Goal: Check status: Check status

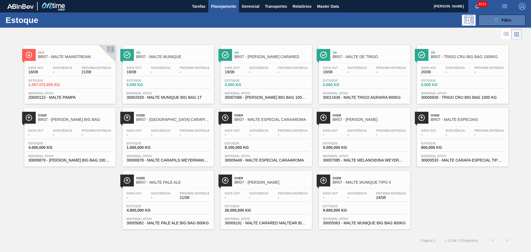
click at [493, 17] on icon "089F7B8B-B2A5-4AFE-B5C0-19BA573D28AC" at bounding box center [496, 20] width 7 height 7
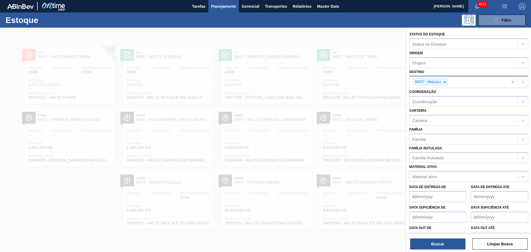
click at [444, 82] on icon at bounding box center [445, 82] width 4 height 4
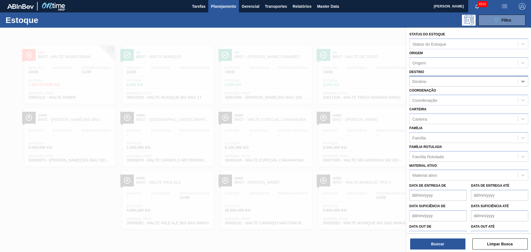
click at [438, 82] on div "Destino" at bounding box center [464, 82] width 108 height 8
type input "são"
click at [443, 101] on div "BR11 - [GEOGRAPHIC_DATA][PERSON_NAME]" at bounding box center [469, 95] width 119 height 12
click at [441, 97] on div "BR11 - [GEOGRAPHIC_DATA][PERSON_NAME]" at bounding box center [469, 95] width 119 height 10
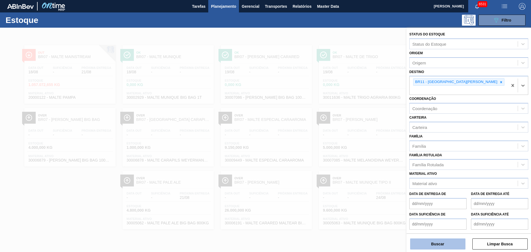
click at [450, 246] on button "Buscar" at bounding box center [438, 244] width 55 height 11
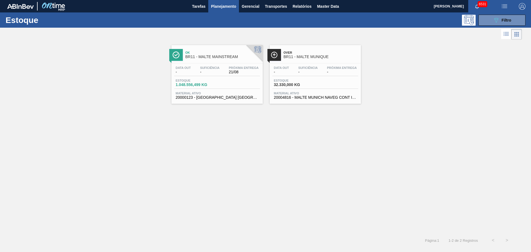
click at [229, 86] on div "Estoque 1.048.556,499 KG" at bounding box center [217, 84] width 86 height 10
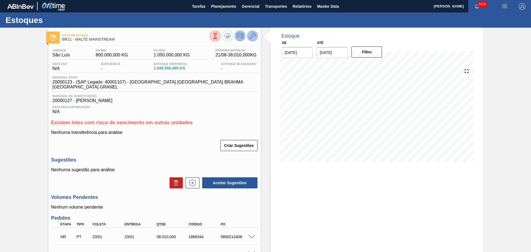
click at [254, 33] on icon at bounding box center [252, 36] width 7 height 7
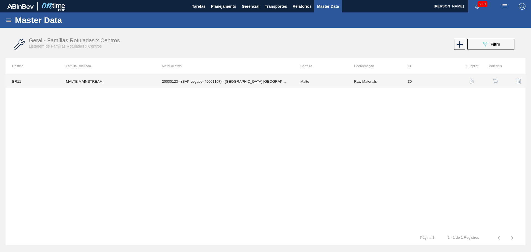
click at [285, 82] on td "20000123 - (SAP Legado: 40001107) - [GEOGRAPHIC_DATA] [GEOGRAPHIC_DATA] BRAHMA …" at bounding box center [225, 81] width 138 height 14
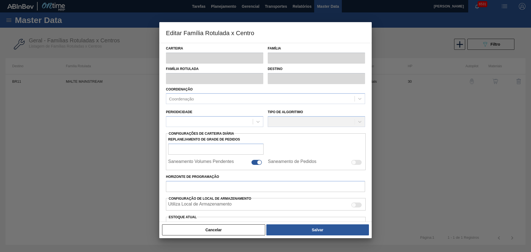
type input "Malte"
type input "MALTE MAINSTREAM"
type input "BR11 - [GEOGRAPHIC_DATA][PERSON_NAME]"
type input "0"
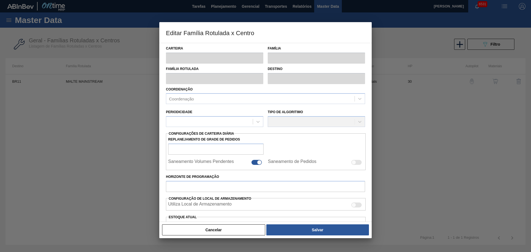
checkbox input "true"
type input "30"
type input "800.000"
type input "1.050.000"
type input "100"
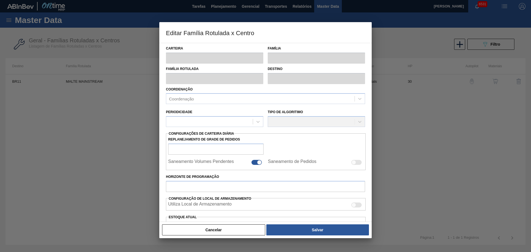
type input "1.050.000,000"
checkbox input "true"
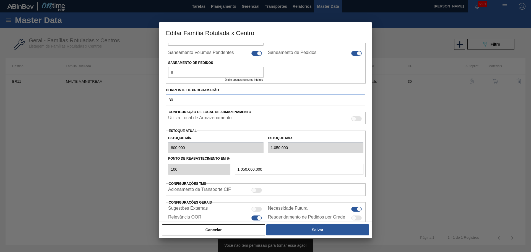
scroll to position [111, 0]
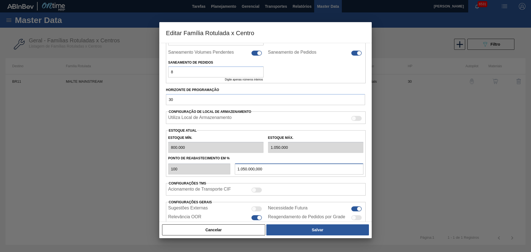
click at [262, 169] on input "1.050.000,000" at bounding box center [299, 169] width 129 height 11
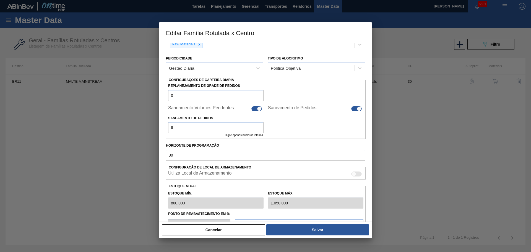
scroll to position [55, 0]
click at [202, 125] on input "8" at bounding box center [215, 127] width 95 height 11
click at [194, 94] on input "0" at bounding box center [215, 95] width 95 height 11
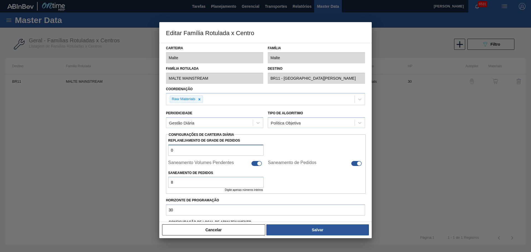
scroll to position [0, 0]
click at [443, 180] on div at bounding box center [265, 126] width 531 height 252
click at [208, 233] on button "Cancelar" at bounding box center [213, 229] width 103 height 11
